Goal: Information Seeking & Learning: Learn about a topic

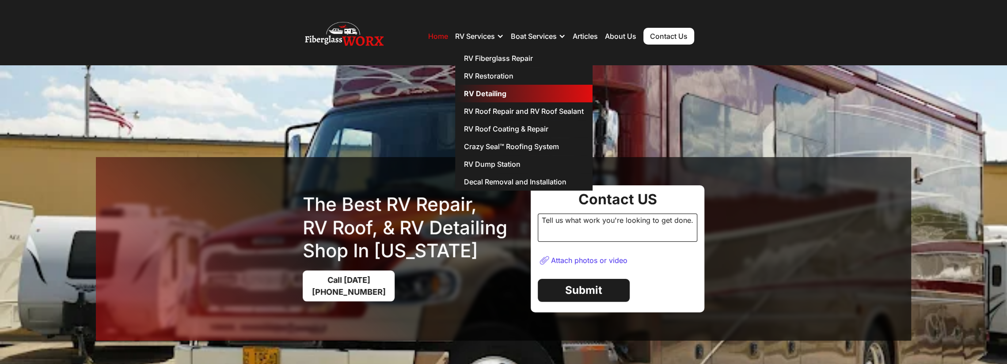
click at [493, 95] on link "RV Detailing" at bounding box center [523, 94] width 137 height 18
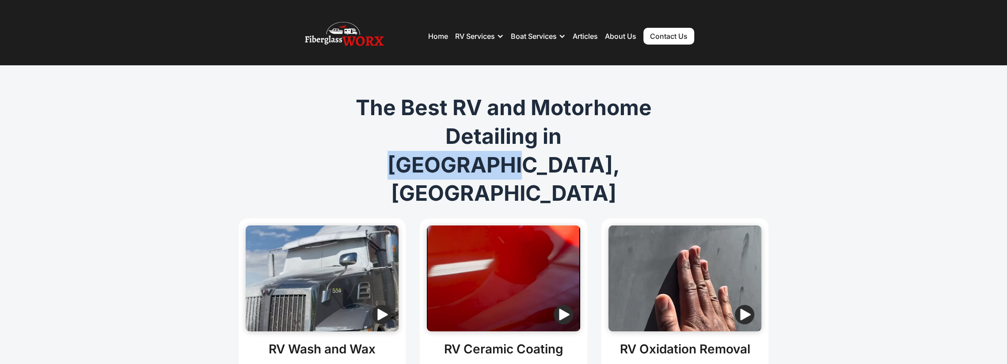
drag, startPoint x: 495, startPoint y: 140, endPoint x: 651, endPoint y: 147, distance: 155.6
click at [649, 147] on h1 "The Best RV and Motorhome Detailing in [GEOGRAPHIC_DATA], [GEOGRAPHIC_DATA]" at bounding box center [503, 151] width 339 height 114
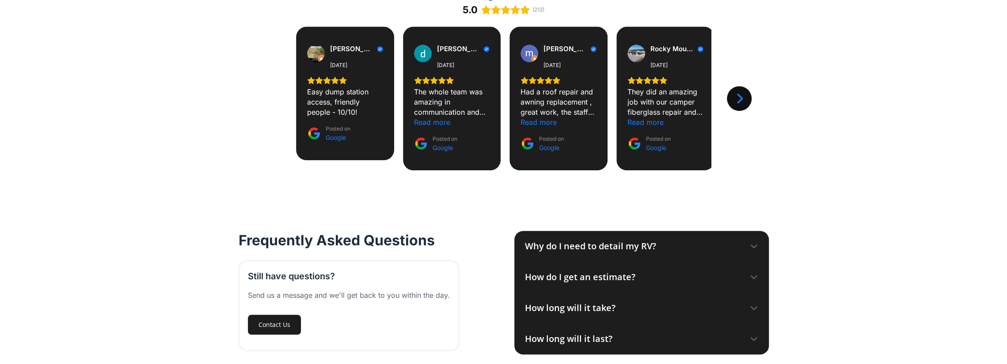
scroll to position [1192, 0]
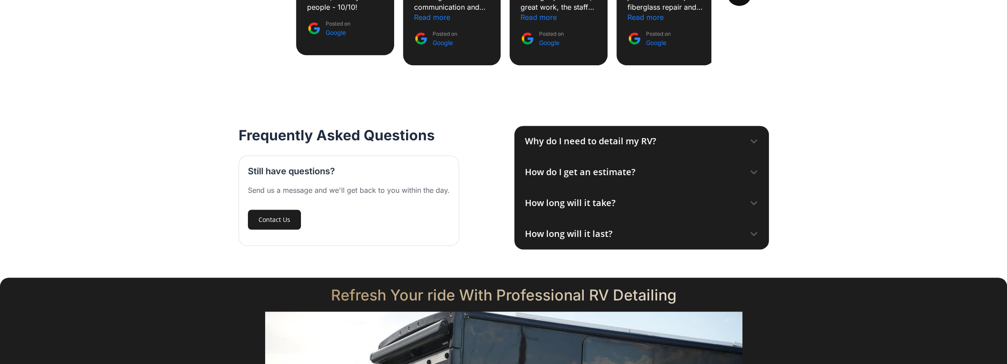
click at [818, 215] on div "Frequently Asked Questions Still have questions? Send us a message and we'll ge…" at bounding box center [503, 188] width 1007 height 180
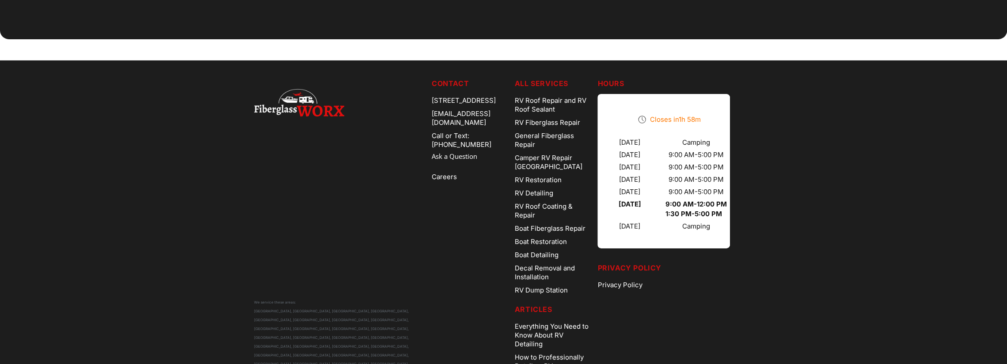
click at [459, 94] on div "[STREET_ADDRESS]" at bounding box center [470, 100] width 76 height 13
click at [496, 94] on div "[STREET_ADDRESS]" at bounding box center [470, 100] width 76 height 13
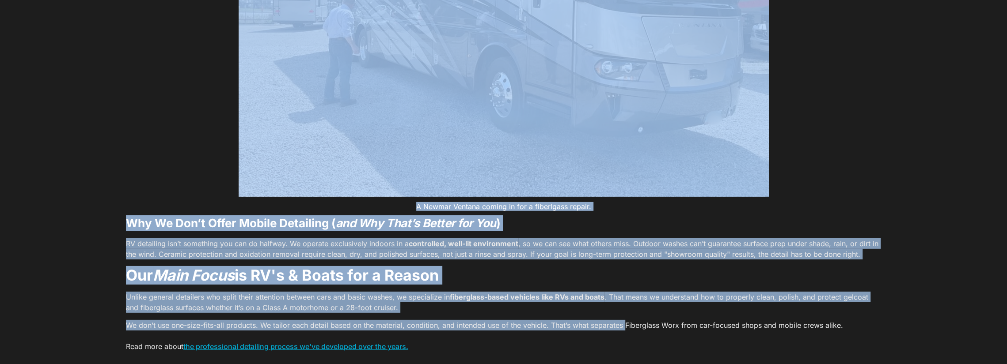
drag, startPoint x: 552, startPoint y: 103, endPoint x: 533, endPoint y: 67, distance: 40.9
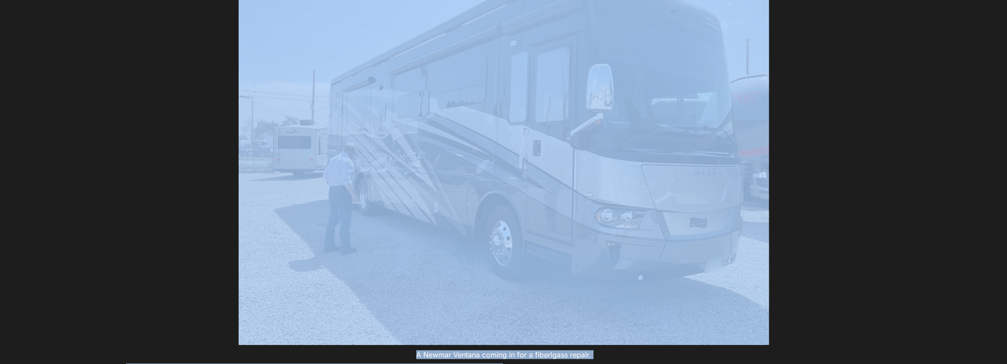
click at [835, 212] on figure "A Newmar Ventana coming in for a fiberlgass repair." at bounding box center [503, 154] width 755 height 412
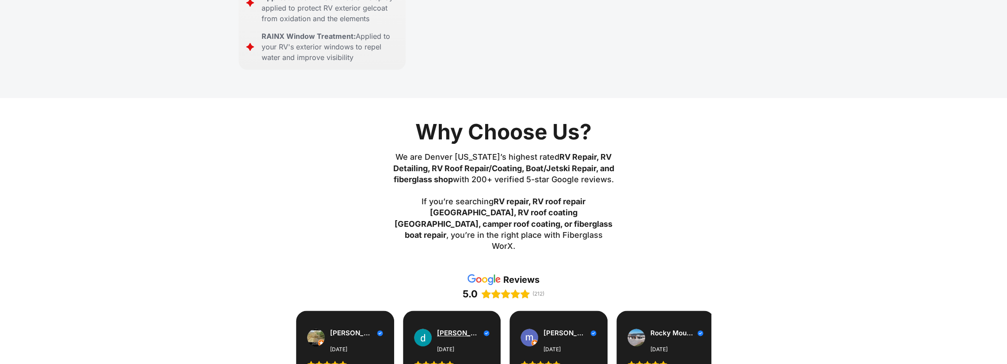
scroll to position [823, 0]
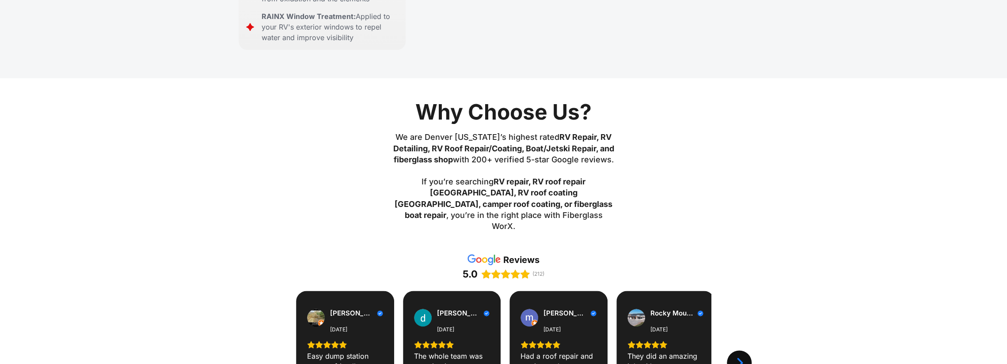
click at [528, 132] on h3 "We are Denver Colorado’s highest rated RV Repair, RV Detailing, RV Roof Repair/…" at bounding box center [503, 182] width 221 height 100
drag, startPoint x: 499, startPoint y: 138, endPoint x: 532, endPoint y: 141, distance: 33.2
click at [532, 141] on h3 "We are Denver Colorado’s highest rated RV Repair, RV Detailing, RV Roof Repair/…" at bounding box center [503, 182] width 221 height 100
click at [567, 177] on strong "RV repair, RV roof repair [GEOGRAPHIC_DATA], RV roof coating [GEOGRAPHIC_DATA],…" at bounding box center [503, 198] width 218 height 43
drag, startPoint x: 497, startPoint y: 80, endPoint x: 585, endPoint y: 111, distance: 92.8
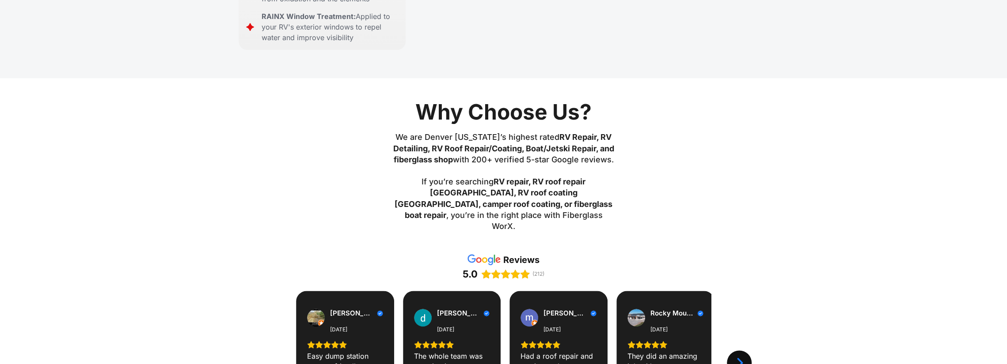
click at [585, 132] on h3 "We are Denver Colorado’s highest rated RV Repair, RV Detailing, RV Roof Repair/…" at bounding box center [503, 182] width 221 height 100
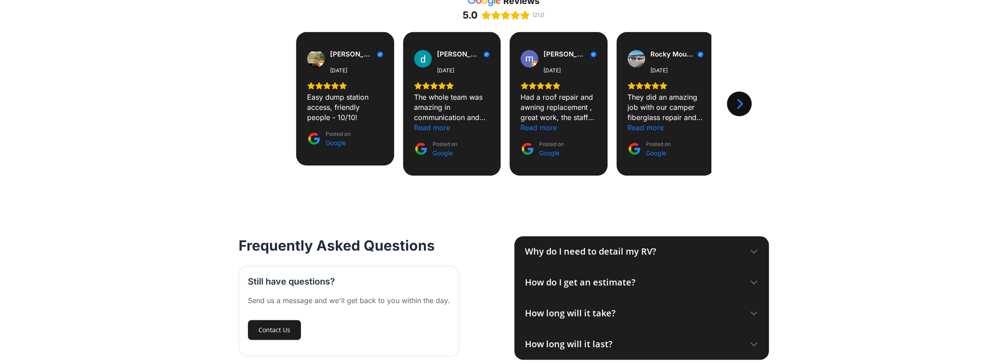
scroll to position [1088, 0]
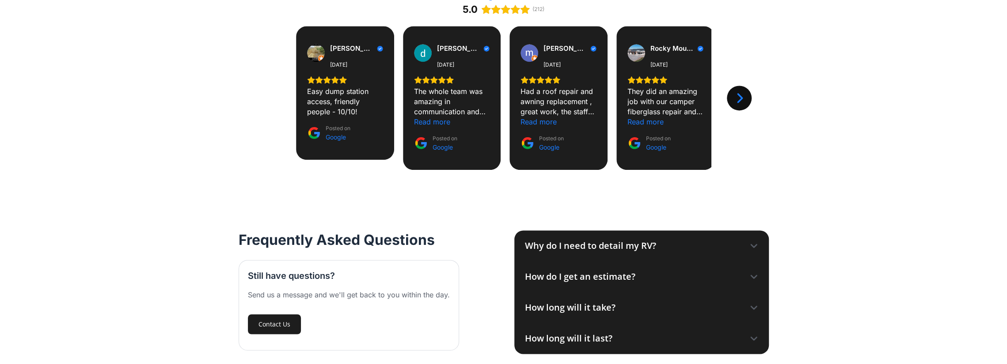
drag, startPoint x: 634, startPoint y: 182, endPoint x: 648, endPoint y: 179, distance: 14.6
click at [634, 239] on div "Why do I need to detail my RV?" at bounding box center [590, 245] width 131 height 13
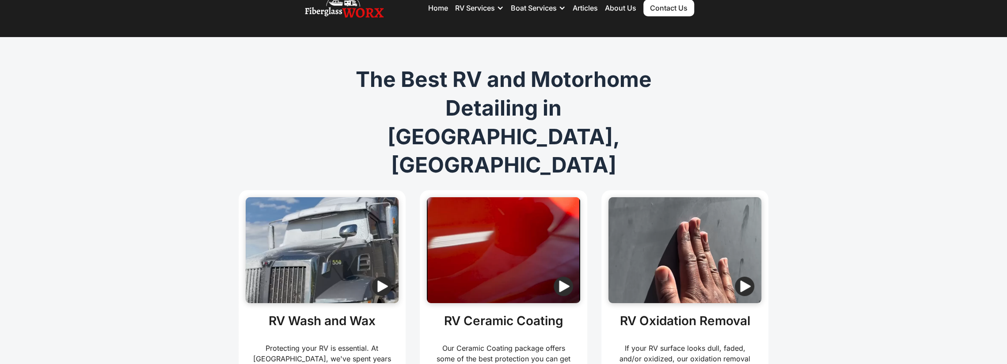
scroll to position [0, 0]
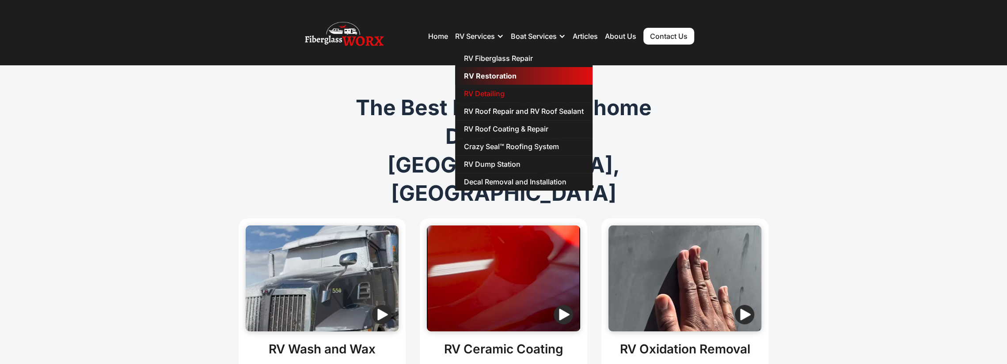
drag, startPoint x: 479, startPoint y: 56, endPoint x: 519, endPoint y: 68, distance: 41.4
click at [479, 56] on link "RV Fiberglass Repair" at bounding box center [523, 58] width 137 height 18
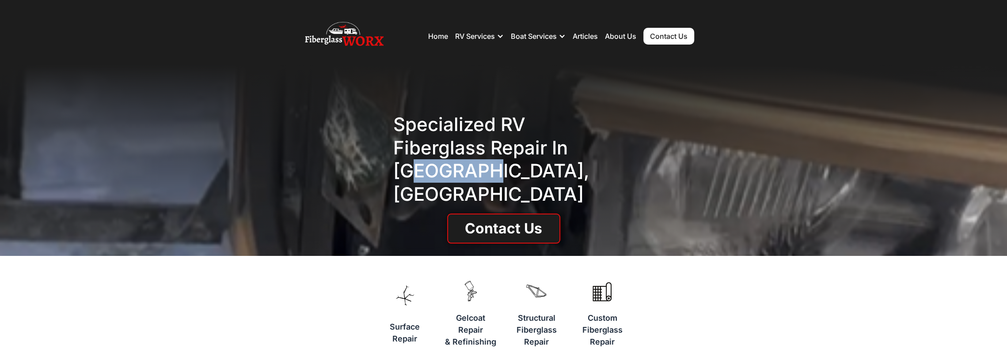
drag, startPoint x: 430, startPoint y: 186, endPoint x: 497, endPoint y: 182, distance: 67.7
click at [475, 186] on h1 "Specialized RV Fiberglass repair in Denver, CO" at bounding box center [503, 159] width 221 height 93
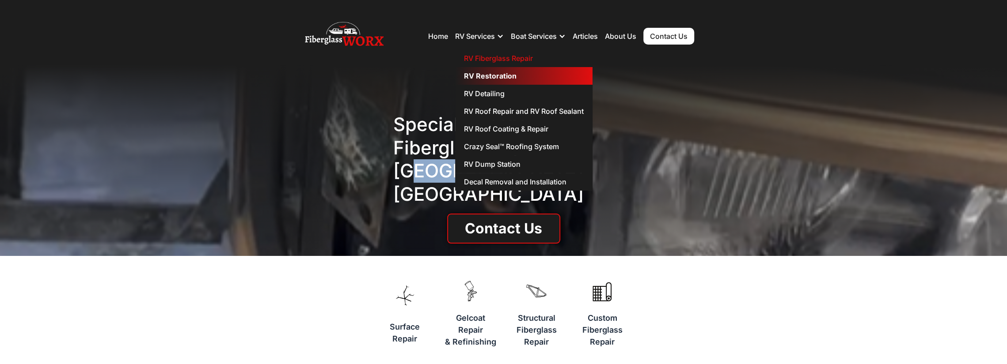
click at [511, 75] on link "RV Restoration" at bounding box center [523, 76] width 137 height 18
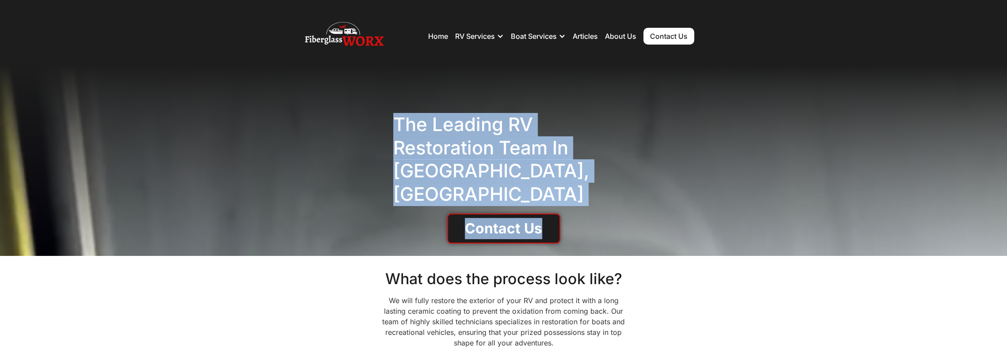
drag, startPoint x: 394, startPoint y: 128, endPoint x: 606, endPoint y: 226, distance: 233.2
click at [590, 229] on div "The Leading RV Restoration Team in Denver, CO Contact Us" at bounding box center [503, 160] width 1007 height 191
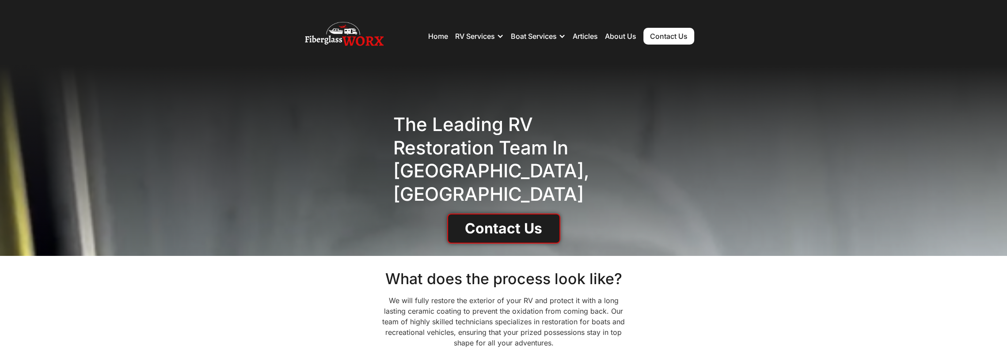
drag, startPoint x: 769, startPoint y: 334, endPoint x: 757, endPoint y: 322, distance: 17.5
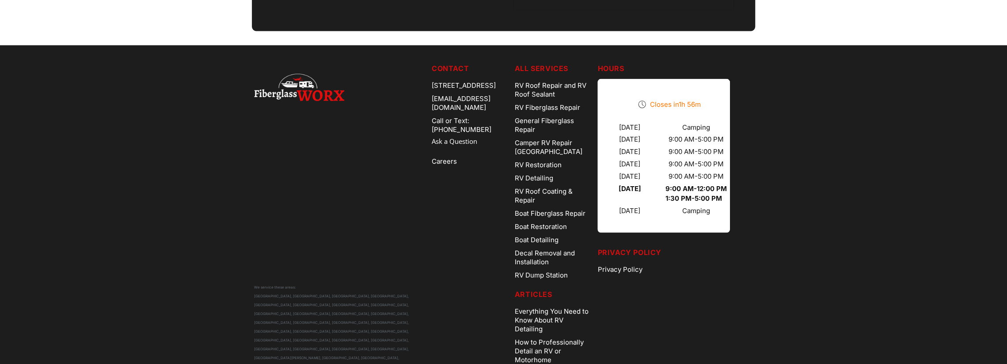
scroll to position [1671, 0]
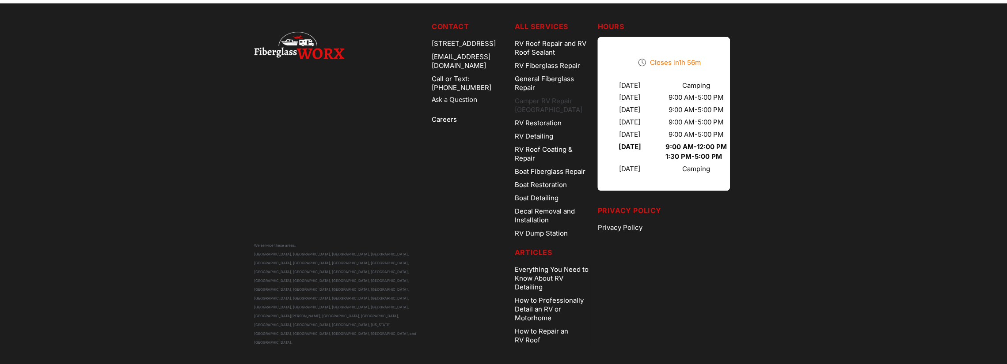
click at [569, 104] on link "Camper RV Repair [GEOGRAPHIC_DATA]" at bounding box center [553, 106] width 76 height 22
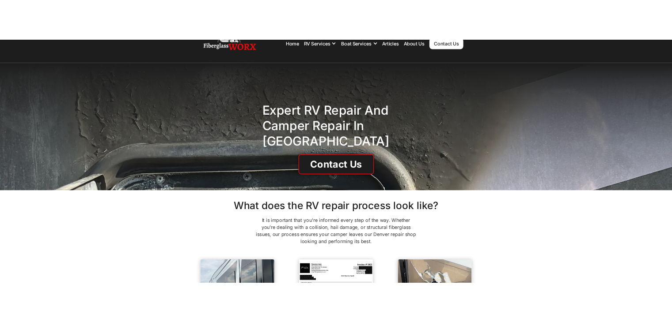
scroll to position [44, 0]
